Goal: Complete application form

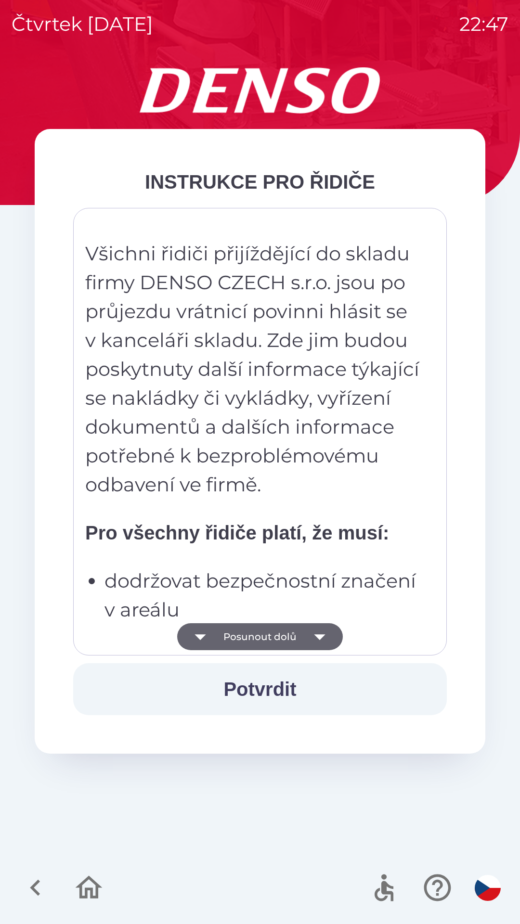
click at [286, 634] on button "Posunout dolů" at bounding box center [260, 636] width 166 height 27
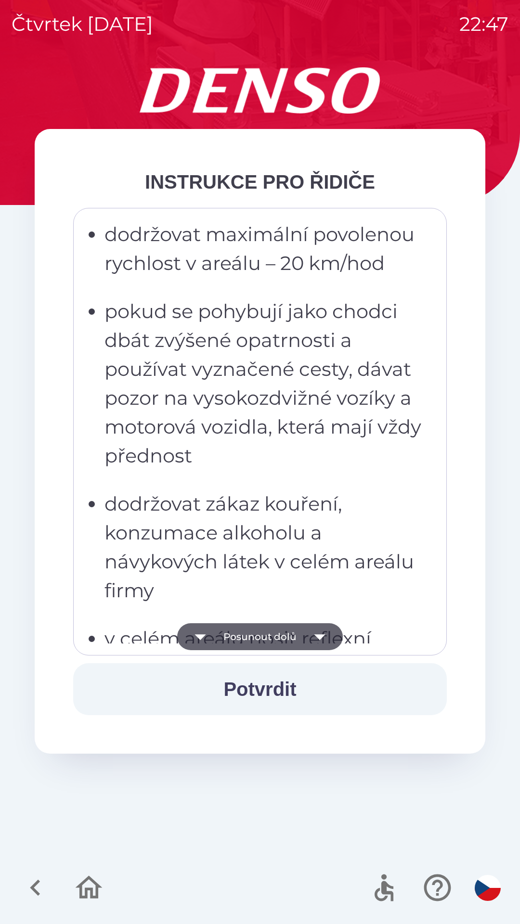
click at [292, 643] on button "Posunout dolů" at bounding box center [260, 636] width 166 height 27
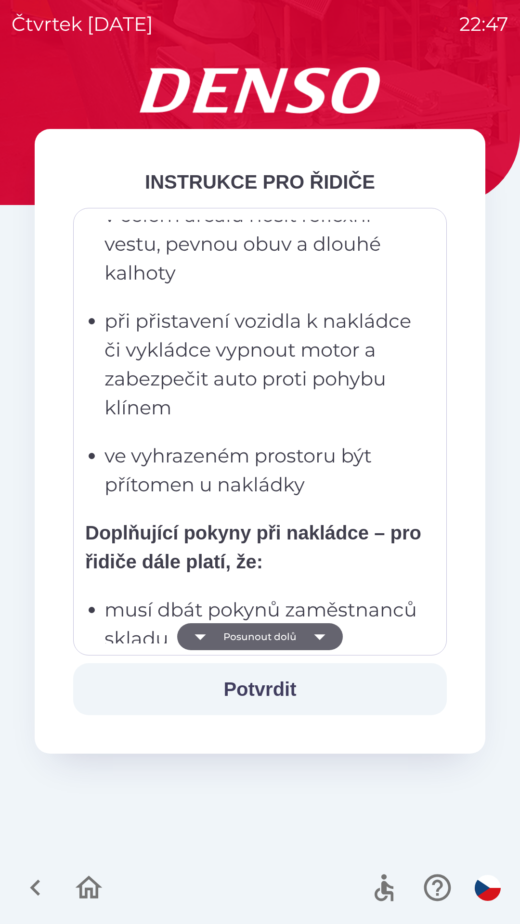
click at [291, 635] on button "Posunout dolů" at bounding box center [260, 636] width 166 height 27
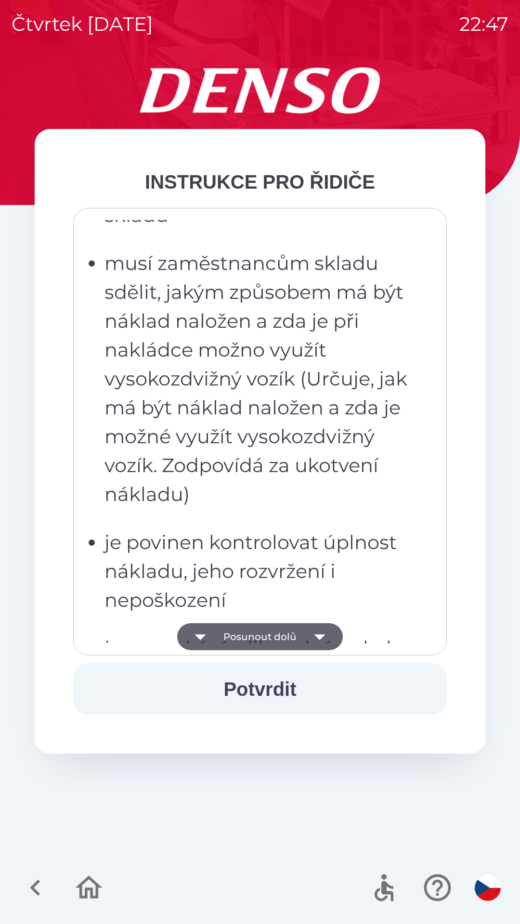
click at [298, 635] on button "Posunout dolů" at bounding box center [260, 636] width 166 height 27
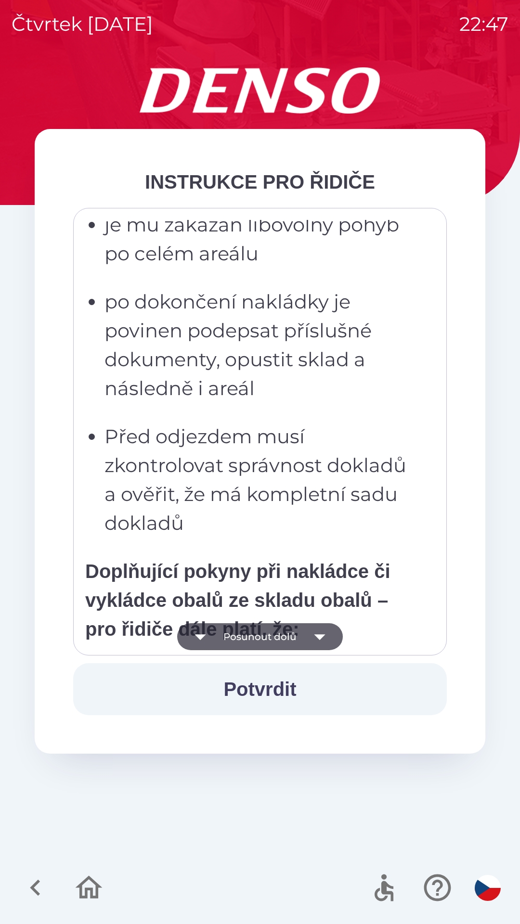
click at [303, 639] on button "Posunout dolů" at bounding box center [260, 636] width 166 height 27
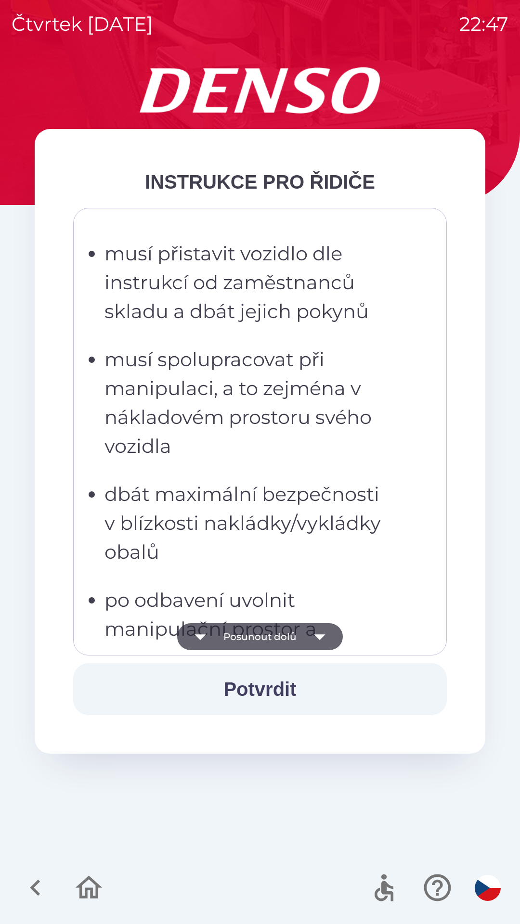
click at [309, 635] on icon "button" at bounding box center [319, 636] width 27 height 27
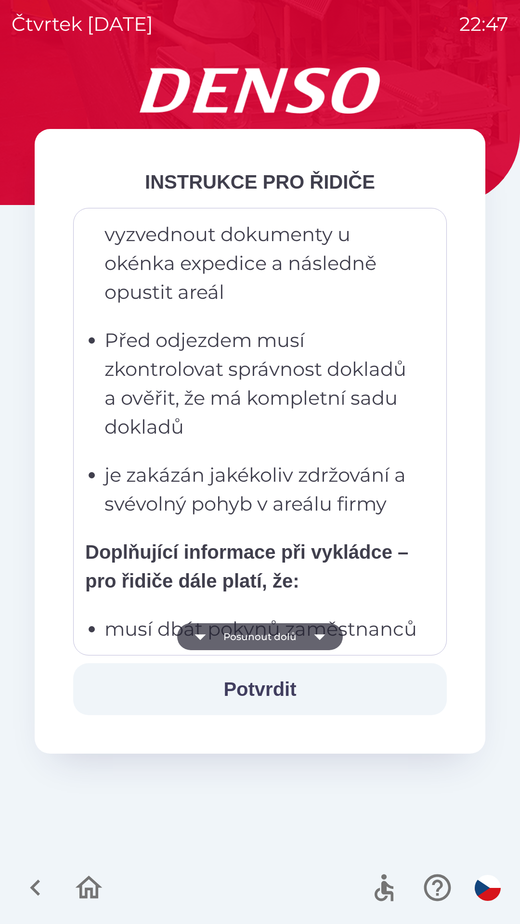
click at [314, 639] on icon "button" at bounding box center [319, 636] width 27 height 27
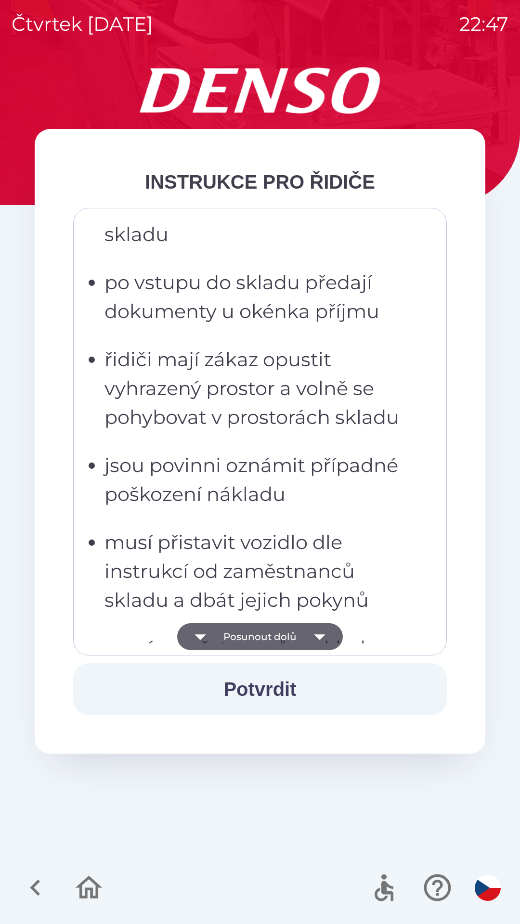
click at [313, 642] on icon "button" at bounding box center [319, 636] width 27 height 27
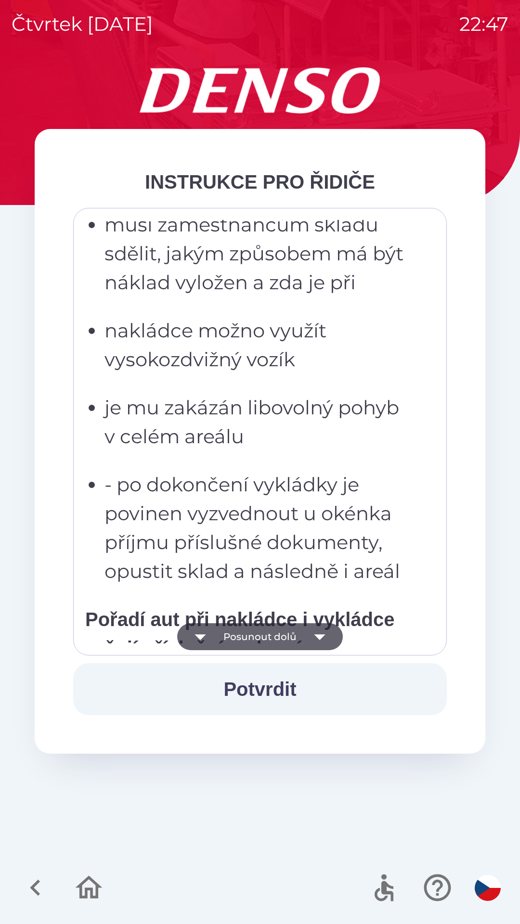
click at [314, 641] on icon "button" at bounding box center [319, 636] width 27 height 27
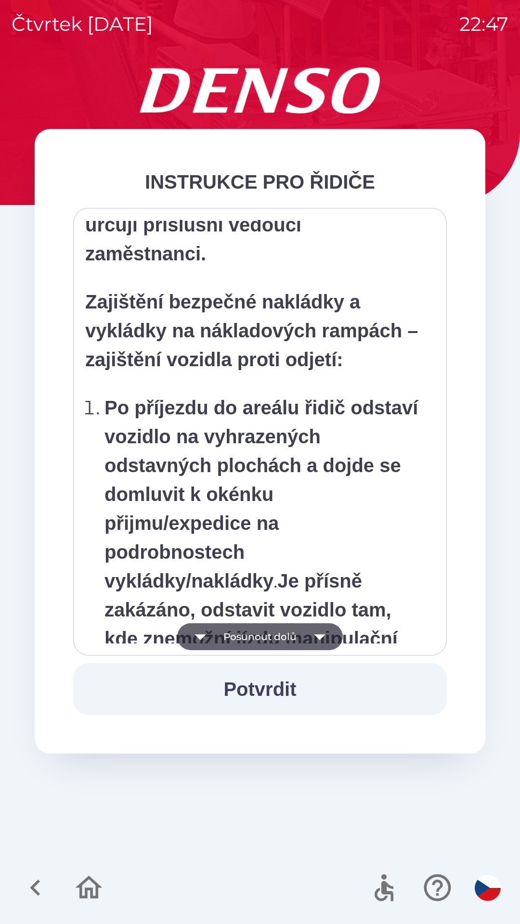
click at [314, 639] on icon "button" at bounding box center [319, 636] width 27 height 27
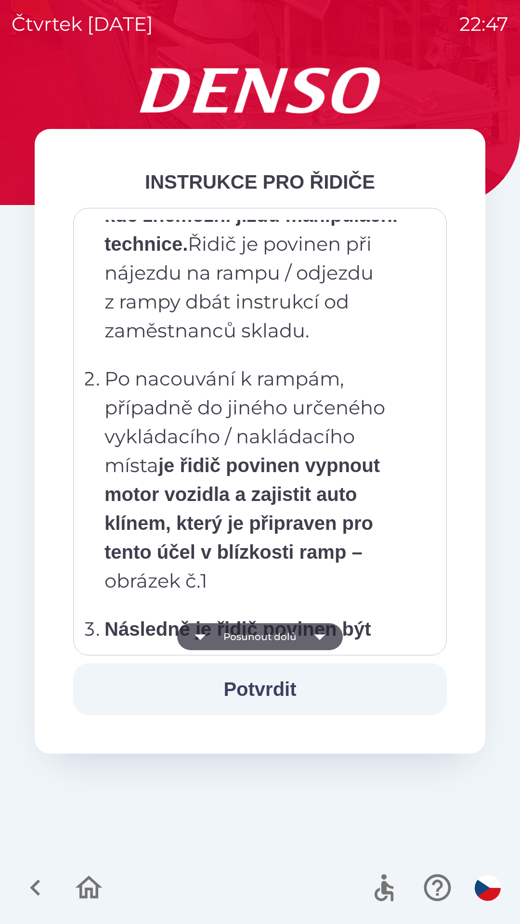
click at [320, 639] on icon "button" at bounding box center [319, 637] width 11 height 6
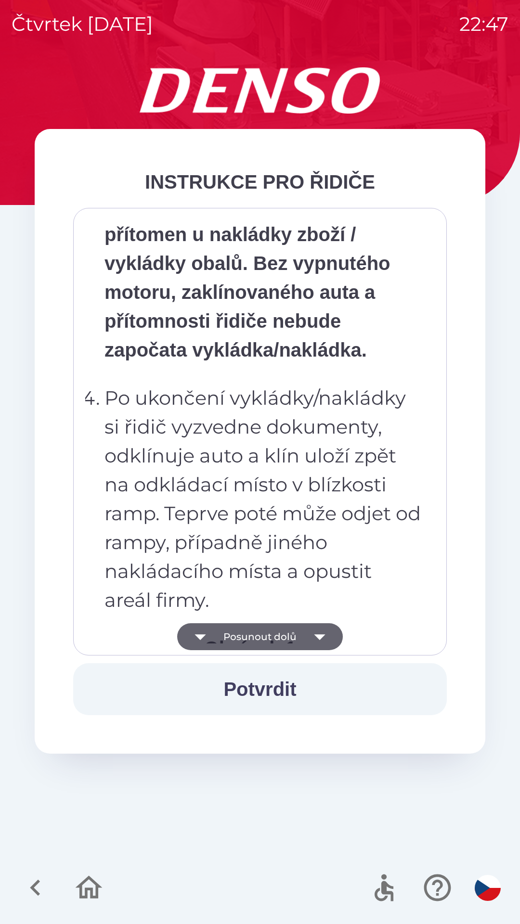
click at [319, 644] on icon "button" at bounding box center [319, 636] width 27 height 27
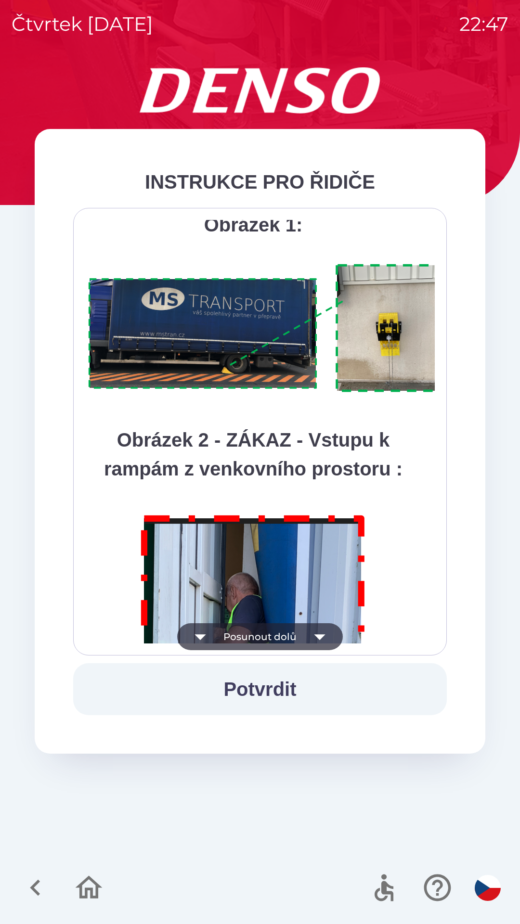
click at [315, 643] on icon "button" at bounding box center [319, 636] width 27 height 27
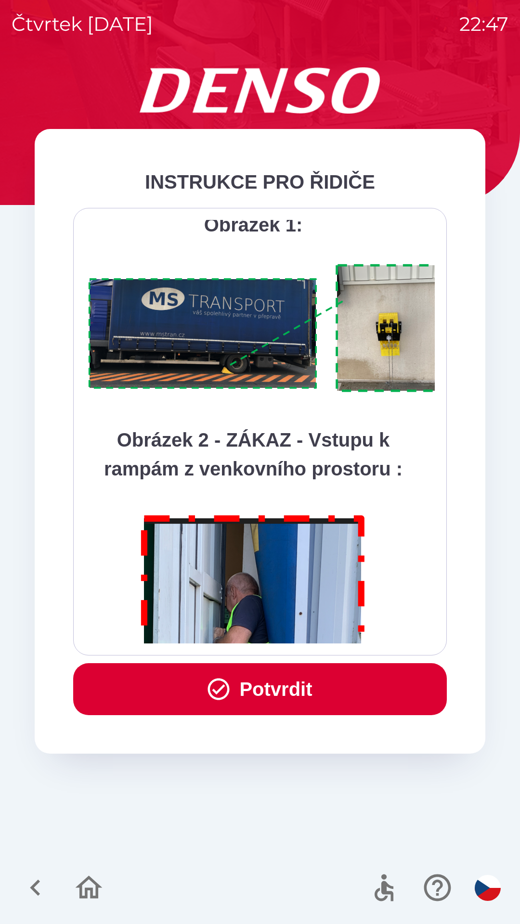
scroll to position [5409, 0]
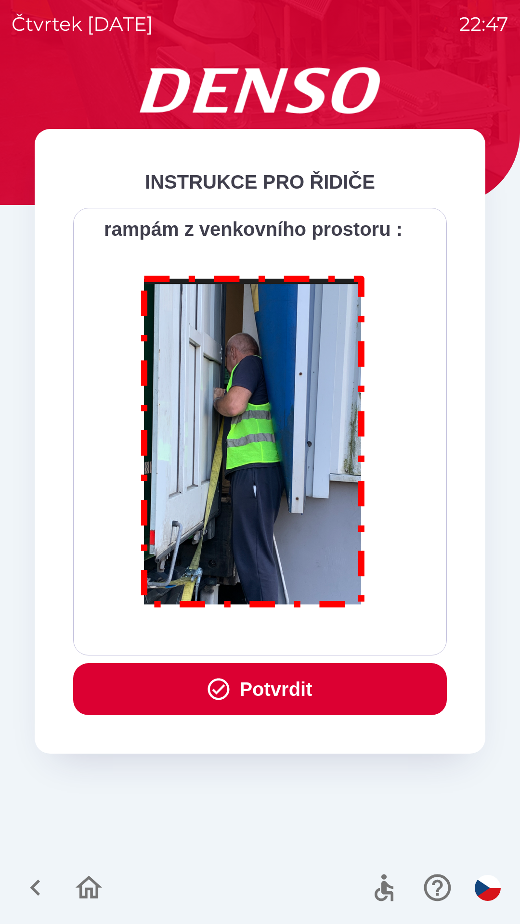
click at [311, 639] on div "Všichni řidiči přijíždějící do skladu firmy DENSO CZECH s.r.o. jsou po průjezdu…" at bounding box center [259, 432] width 349 height 424
click at [310, 641] on div "Všichni řidiči přijíždějící do skladu firmy DENSO CZECH s.r.o. jsou po průjezdu…" at bounding box center [259, 432] width 349 height 424
click at [289, 677] on button "Potvrdit" at bounding box center [259, 689] width 373 height 52
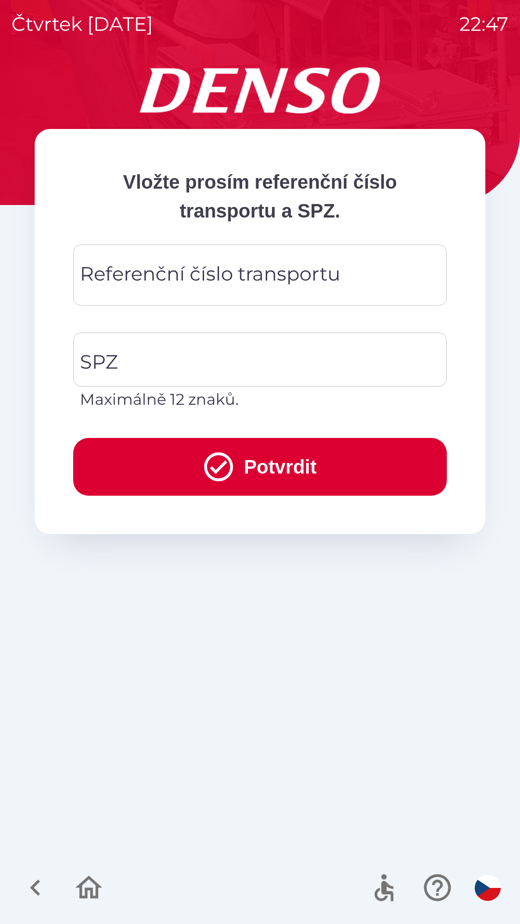
click at [291, 277] on div "Referenční číslo transportu Referenční číslo transportu" at bounding box center [259, 275] width 373 height 61
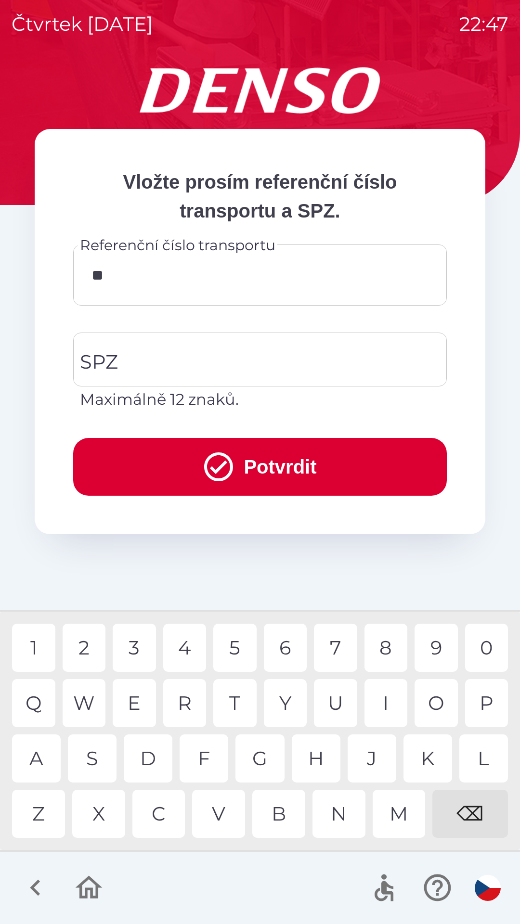
click at [428, 761] on div "K" at bounding box center [427, 758] width 49 height 48
click at [387, 648] on div "8" at bounding box center [385, 648] width 43 height 48
click at [488, 644] on div "0" at bounding box center [486, 648] width 43 height 48
click at [92, 705] on div "W" at bounding box center [84, 703] width 43 height 48
click at [142, 648] on div "3" at bounding box center [134, 648] width 43 height 48
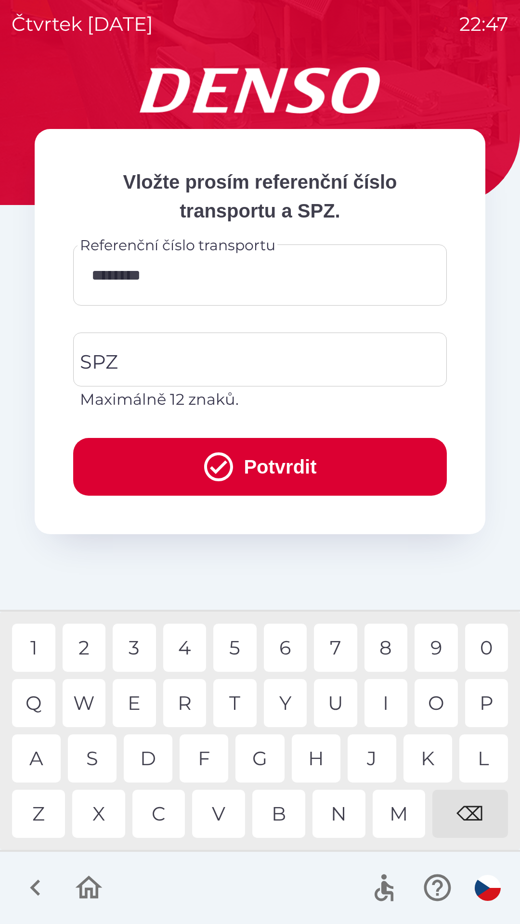
type input "*********"
click at [383, 643] on div "8" at bounding box center [385, 648] width 43 height 48
click at [264, 361] on input "SPZ" at bounding box center [252, 359] width 350 height 45
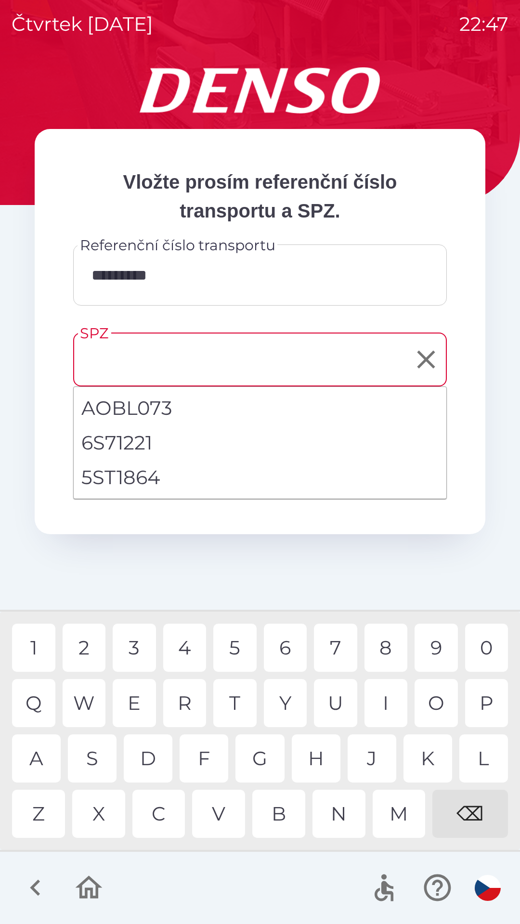
click at [137, 477] on li "5ST1864" at bounding box center [260, 477] width 373 height 35
type input "*******"
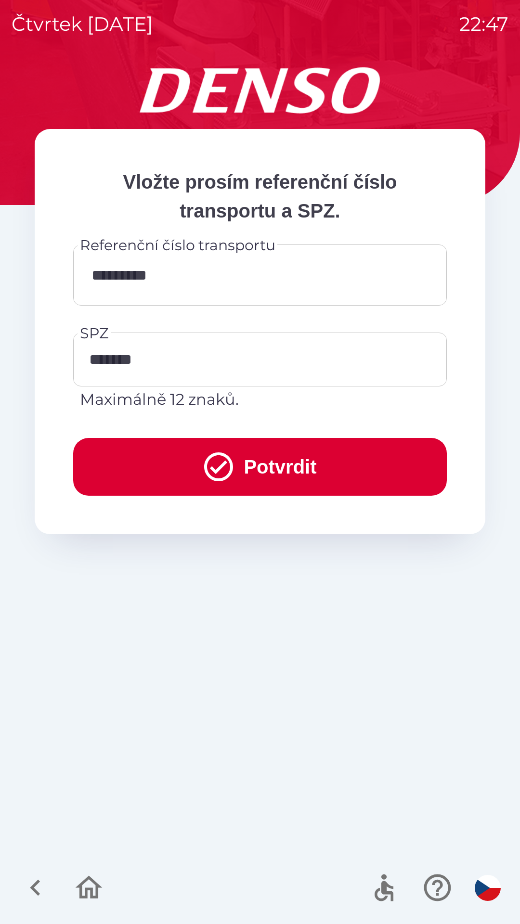
click at [254, 465] on button "Potvrdit" at bounding box center [259, 467] width 373 height 58
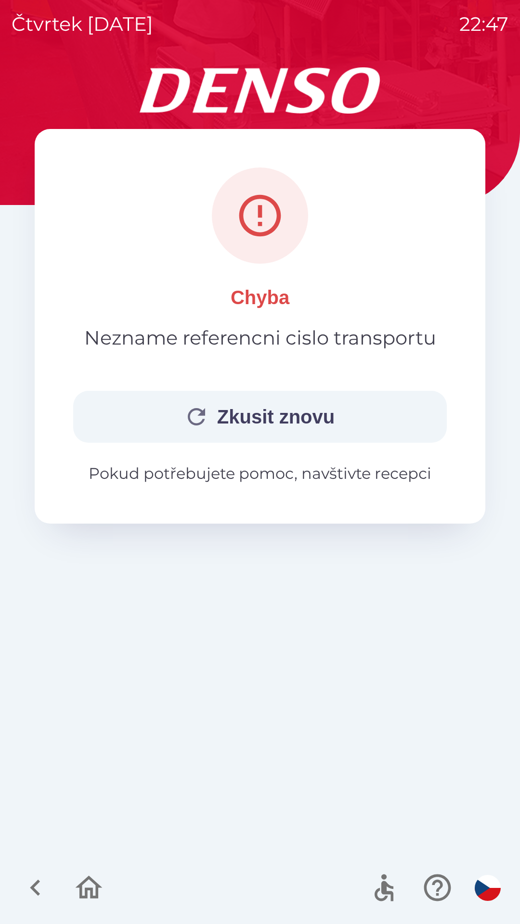
click at [270, 423] on button "Zkusit znovu" at bounding box center [259, 417] width 373 height 52
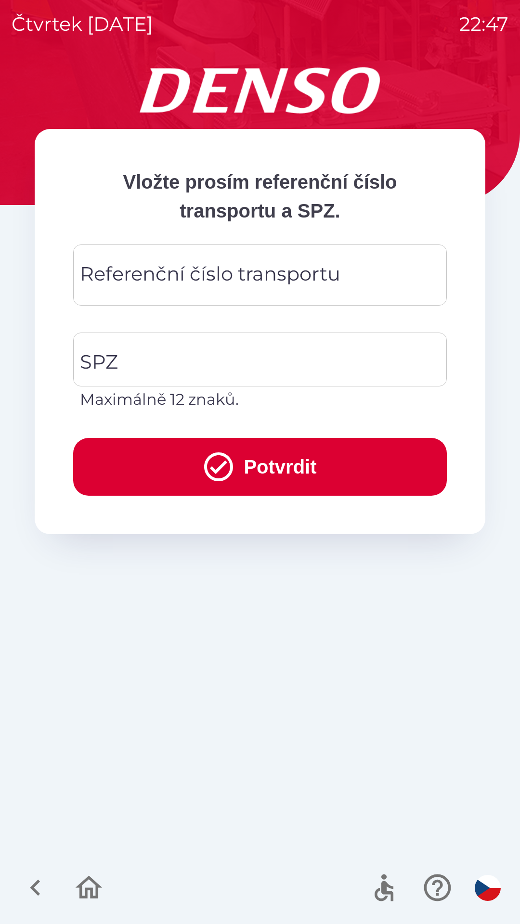
click at [259, 286] on div "Referenční číslo transportu Referenční číslo transportu" at bounding box center [259, 275] width 373 height 61
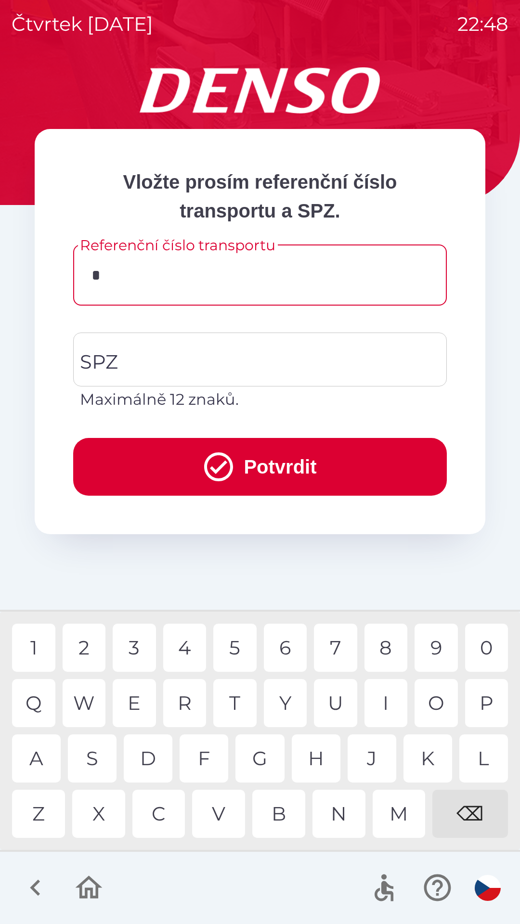
click at [154, 751] on div "D" at bounding box center [148, 758] width 49 height 48
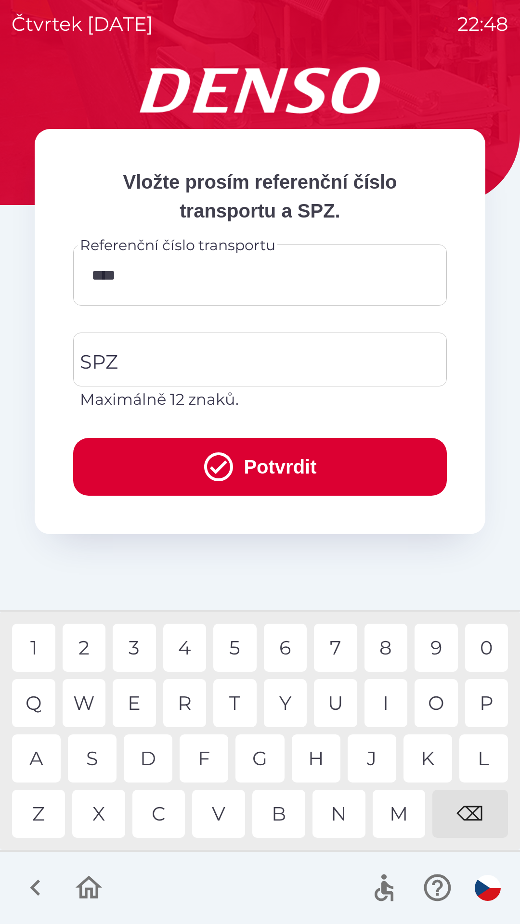
click at [390, 642] on div "8" at bounding box center [385, 648] width 43 height 48
click at [482, 644] on div "0" at bounding box center [486, 648] width 43 height 48
click at [89, 650] on div "2" at bounding box center [84, 648] width 43 height 48
type input "*********"
click at [236, 355] on input "SPZ" at bounding box center [252, 359] width 350 height 45
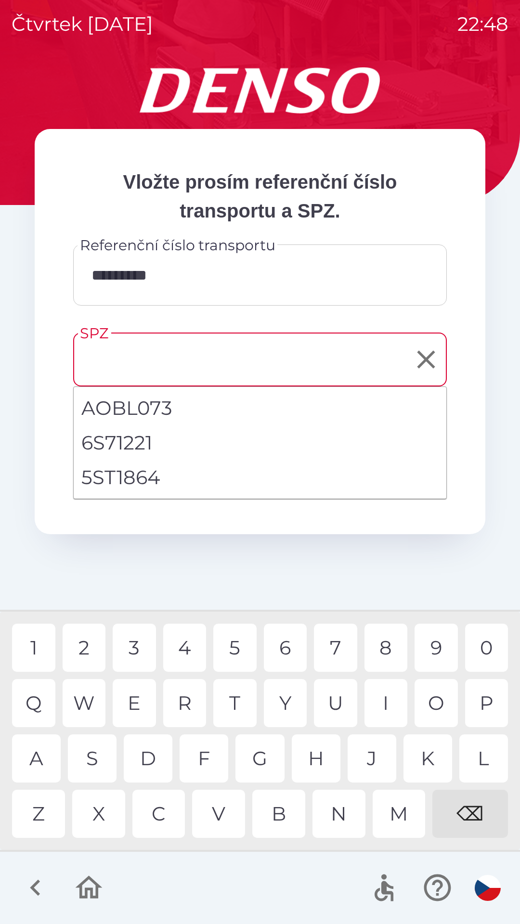
click at [136, 485] on li "5ST1864" at bounding box center [260, 477] width 373 height 35
type input "*******"
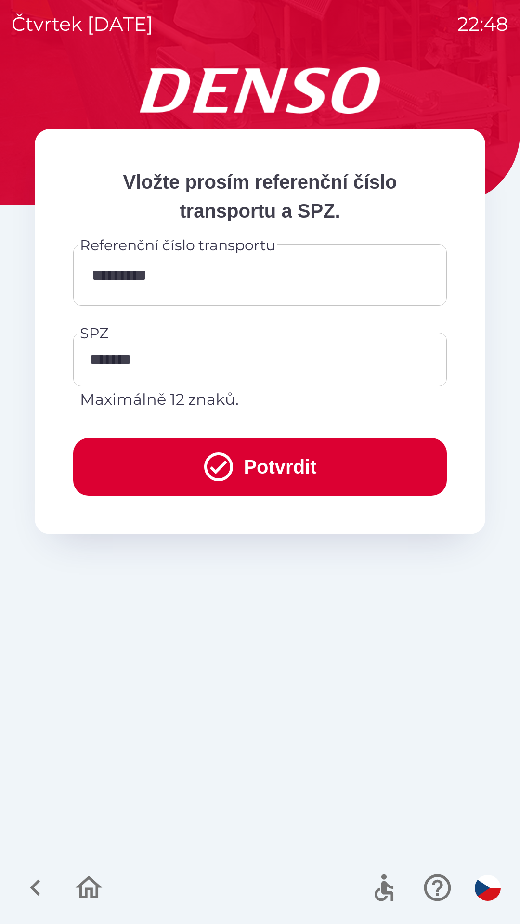
click at [262, 471] on button "Potvrdit" at bounding box center [259, 467] width 373 height 58
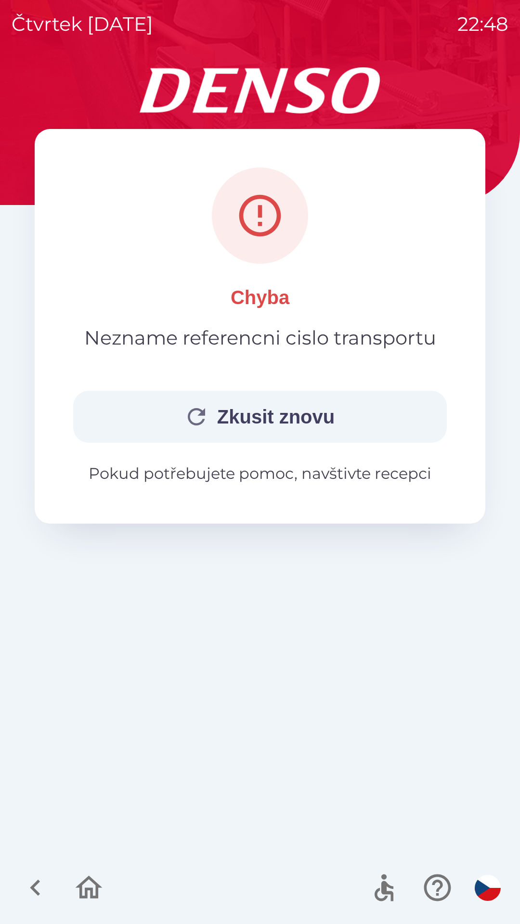
click at [274, 409] on button "Zkusit znovu" at bounding box center [259, 417] width 373 height 52
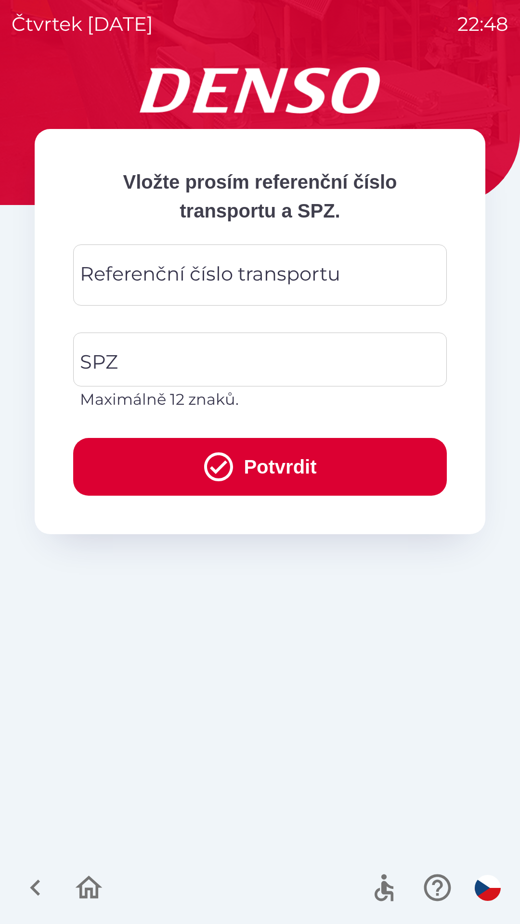
click at [239, 280] on div "Referenční číslo transportu Referenční číslo transportu" at bounding box center [259, 275] width 373 height 61
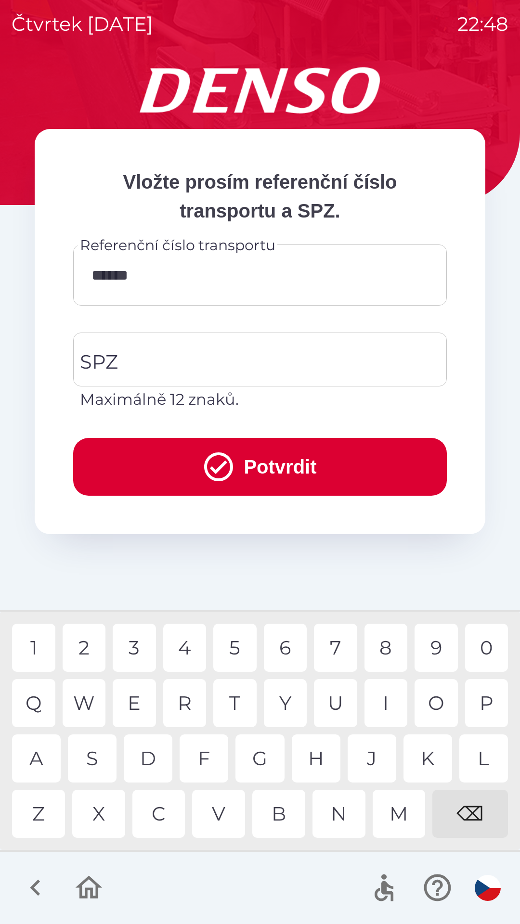
click at [90, 646] on div "2" at bounding box center [84, 648] width 43 height 48
click at [86, 699] on div "W" at bounding box center [84, 703] width 43 height 48
type input "*********"
click at [232, 353] on input "SPZ" at bounding box center [252, 359] width 350 height 45
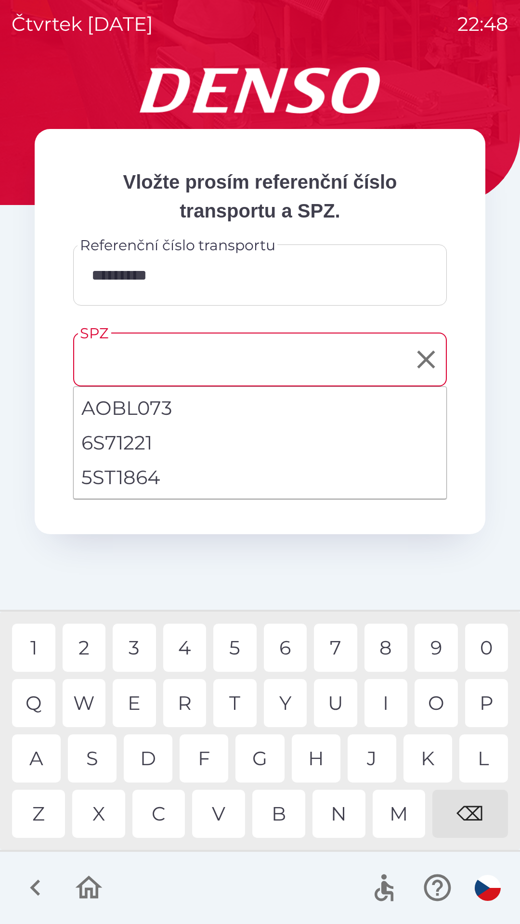
click at [134, 476] on li "5ST1864" at bounding box center [260, 477] width 373 height 35
type input "*******"
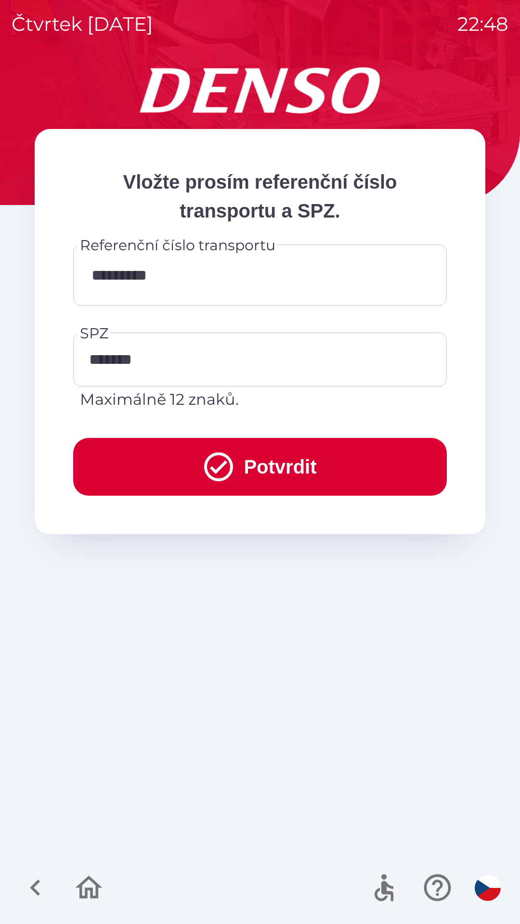
click at [268, 461] on button "Potvrdit" at bounding box center [259, 467] width 373 height 58
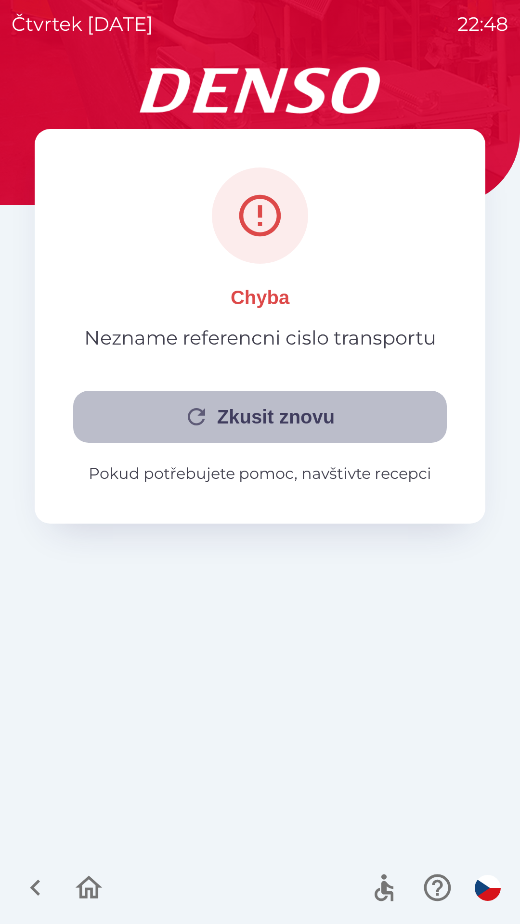
click at [269, 410] on button "Zkusit znovu" at bounding box center [259, 417] width 373 height 52
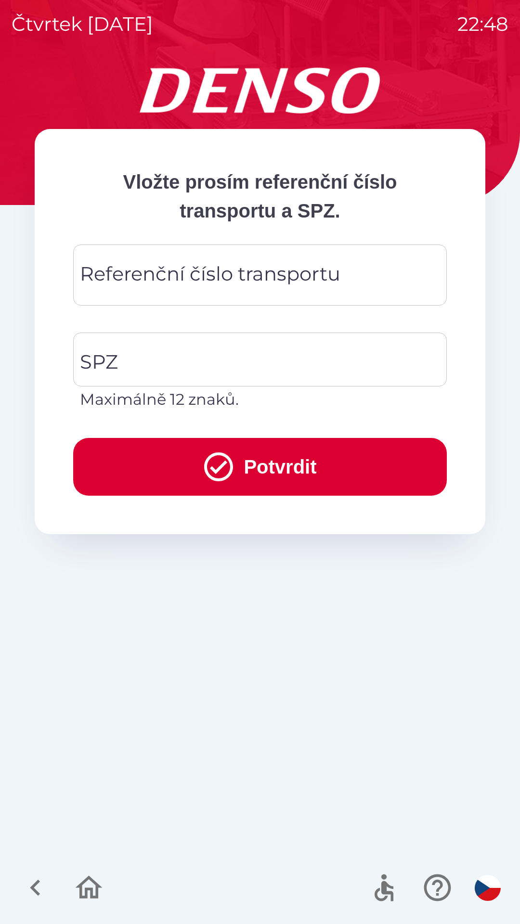
click at [260, 281] on div "Referenční číslo transportu Referenční číslo transportu" at bounding box center [259, 275] width 373 height 61
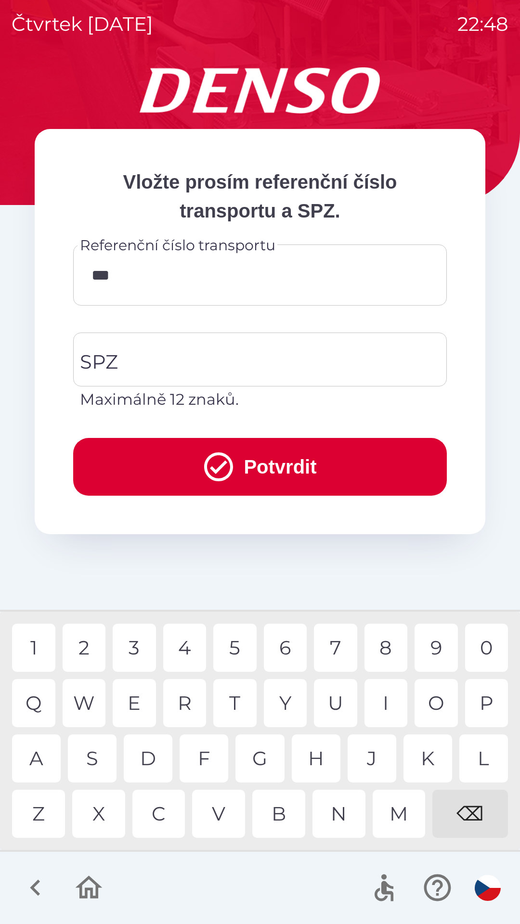
click at [228, 810] on div "V" at bounding box center [218, 814] width 53 height 48
click at [471, 639] on div "0" at bounding box center [486, 648] width 43 height 48
click at [89, 704] on div "W" at bounding box center [84, 703] width 43 height 48
click at [140, 647] on div "3" at bounding box center [134, 648] width 43 height 48
type input "*********"
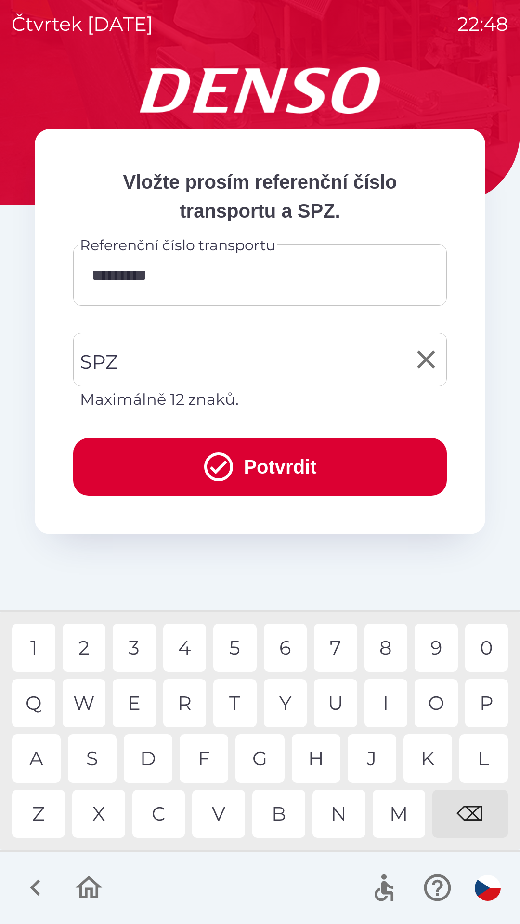
click at [203, 354] on input "SPZ" at bounding box center [252, 359] width 350 height 45
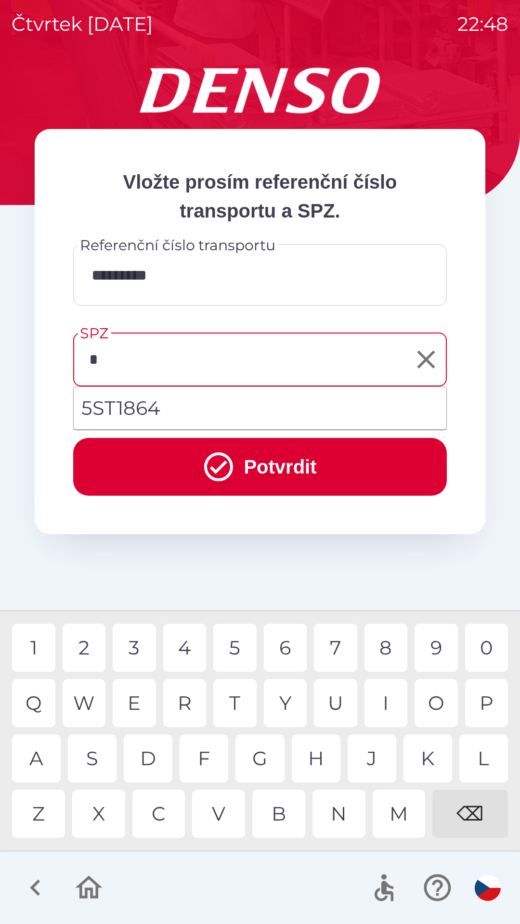
click at [239, 647] on div "5" at bounding box center [234, 648] width 43 height 48
click at [103, 761] on div "S" at bounding box center [92, 758] width 49 height 48
click at [240, 705] on div "T" at bounding box center [234, 703] width 43 height 48
click at [279, 648] on div "6" at bounding box center [285, 648] width 43 height 48
type input "*******"
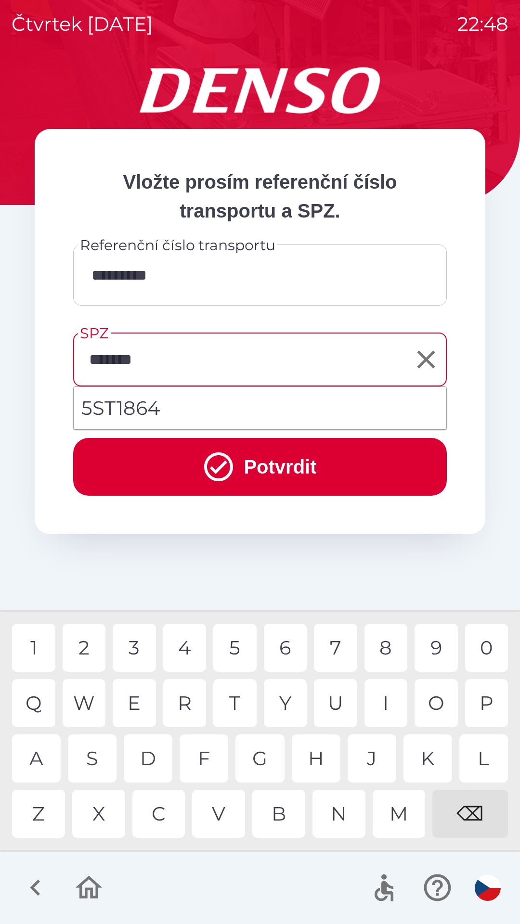
click at [259, 457] on button "Potvrdit" at bounding box center [259, 467] width 373 height 58
